Goal: Task Accomplishment & Management: Manage account settings

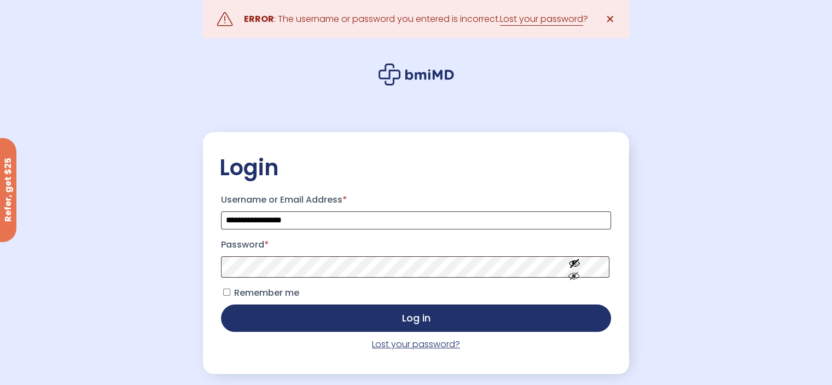
click at [420, 346] on link "Lost your password?" at bounding box center [416, 344] width 88 height 13
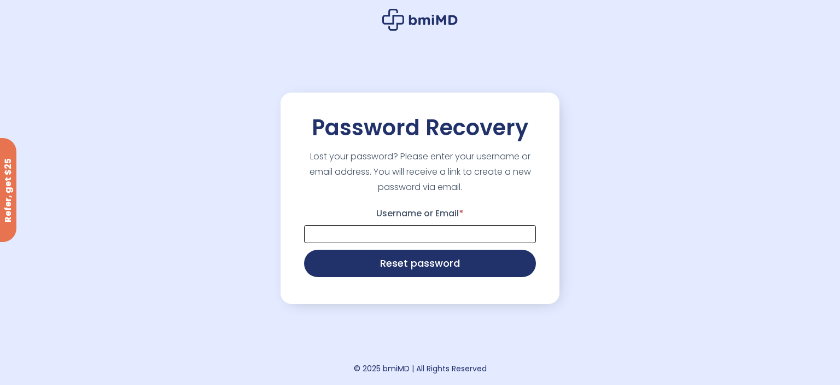
click at [428, 229] on input "Username or Email *" at bounding box center [420, 234] width 232 height 18
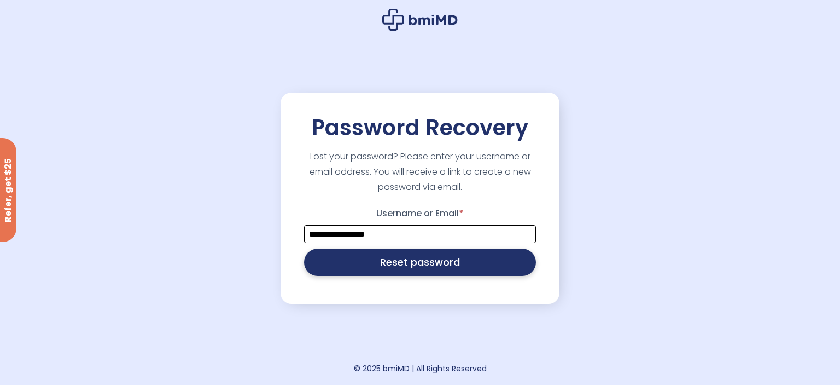
type input "**********"
click at [433, 269] on button "Reset password" at bounding box center [420, 261] width 232 height 27
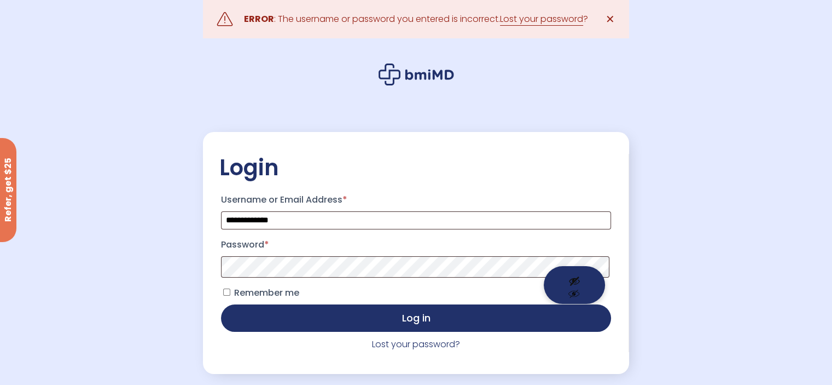
click at [566, 266] on span at bounding box center [416, 267] width 390 height 22
click at [569, 263] on span at bounding box center [416, 267] width 390 height 22
click at [575, 269] on button "Show password" at bounding box center [574, 285] width 61 height 38
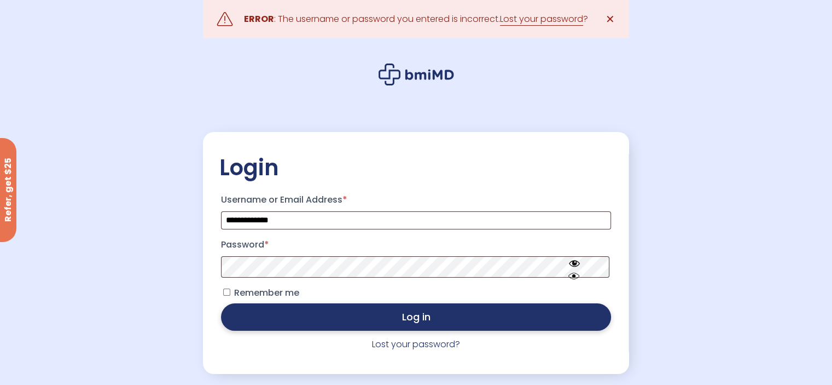
click at [356, 317] on button "Log in" at bounding box center [416, 316] width 390 height 27
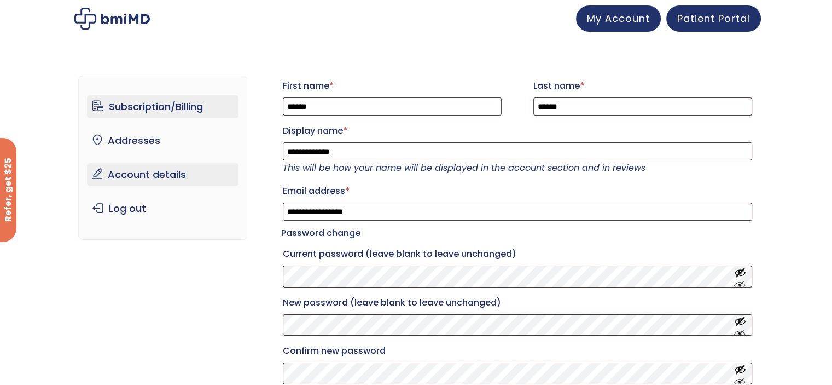
click at [176, 103] on link "Subscription/Billing" at bounding box center [163, 106] width 152 height 23
